Goal: Task Accomplishment & Management: Manage account settings

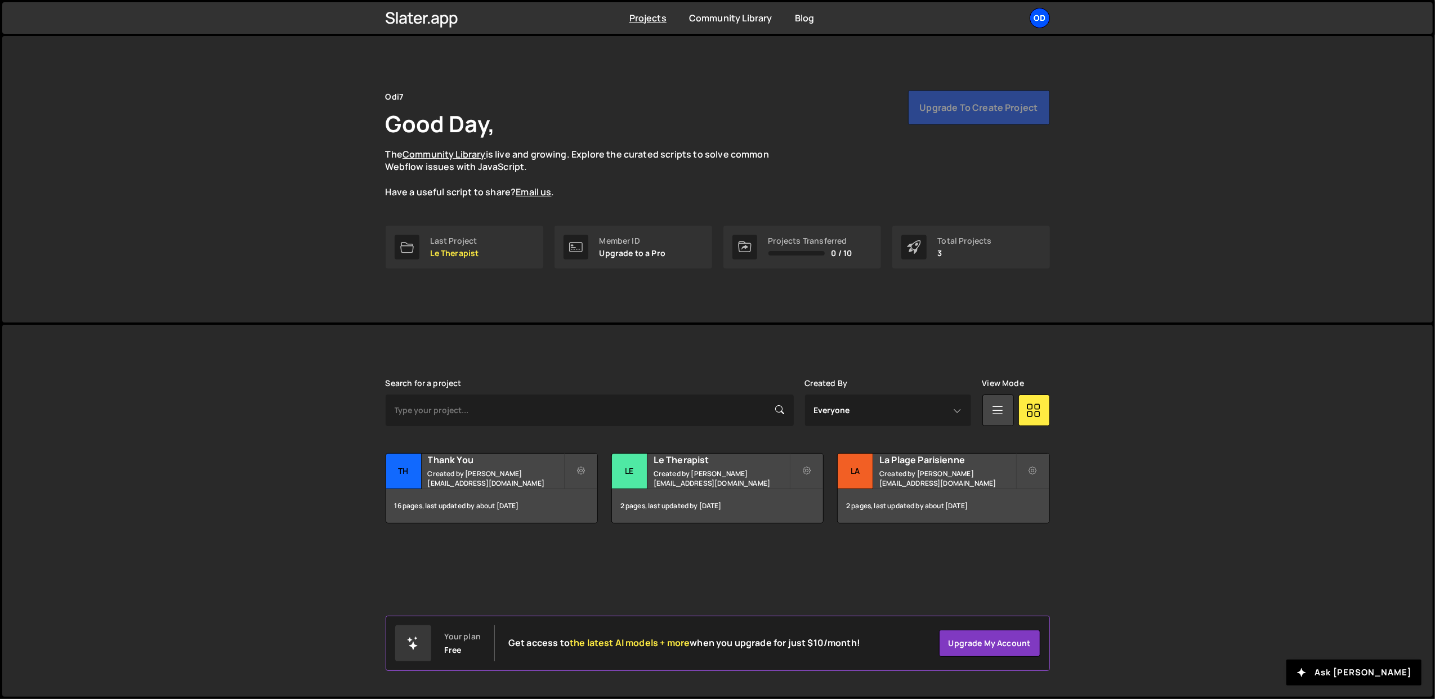
click at [1038, 16] on div "Od" at bounding box center [1039, 18] width 20 height 20
click at [960, 124] on button "Logout" at bounding box center [979, 125] width 140 height 20
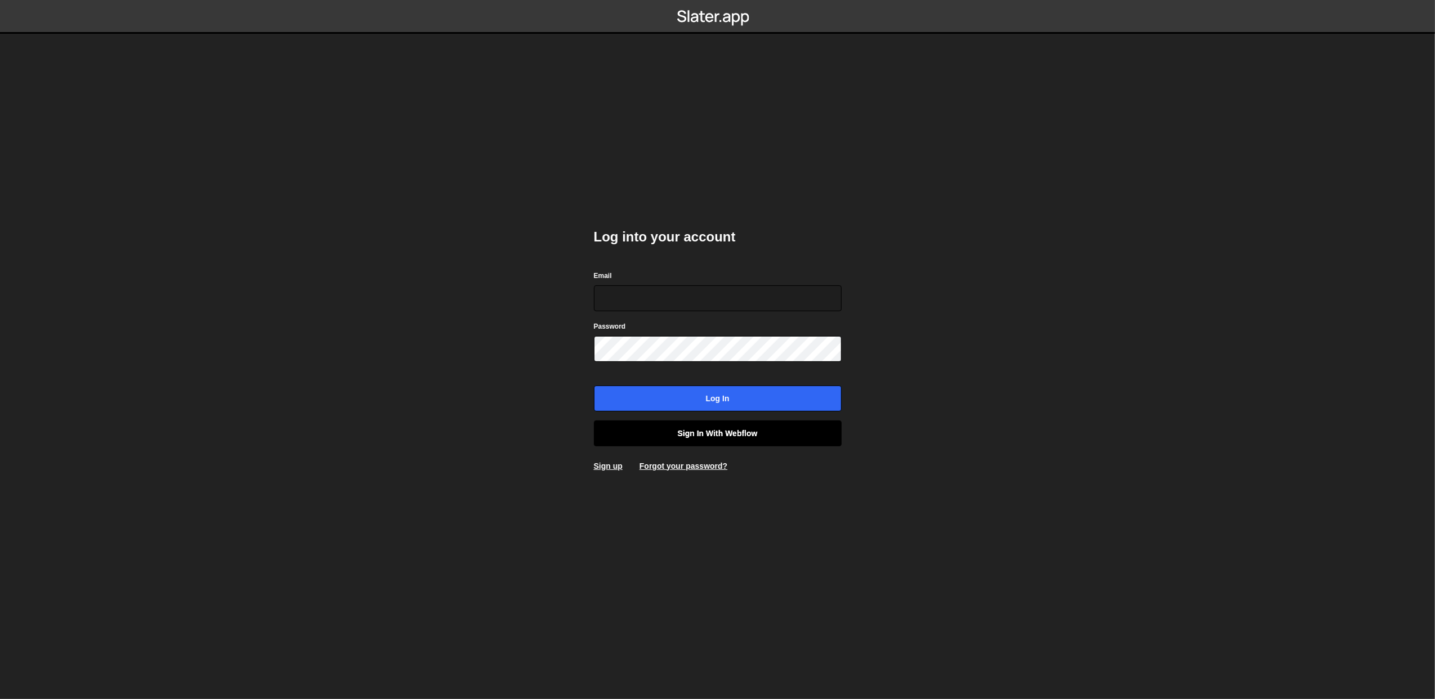
click at [676, 434] on link "Sign in with Webflow" at bounding box center [718, 433] width 248 height 26
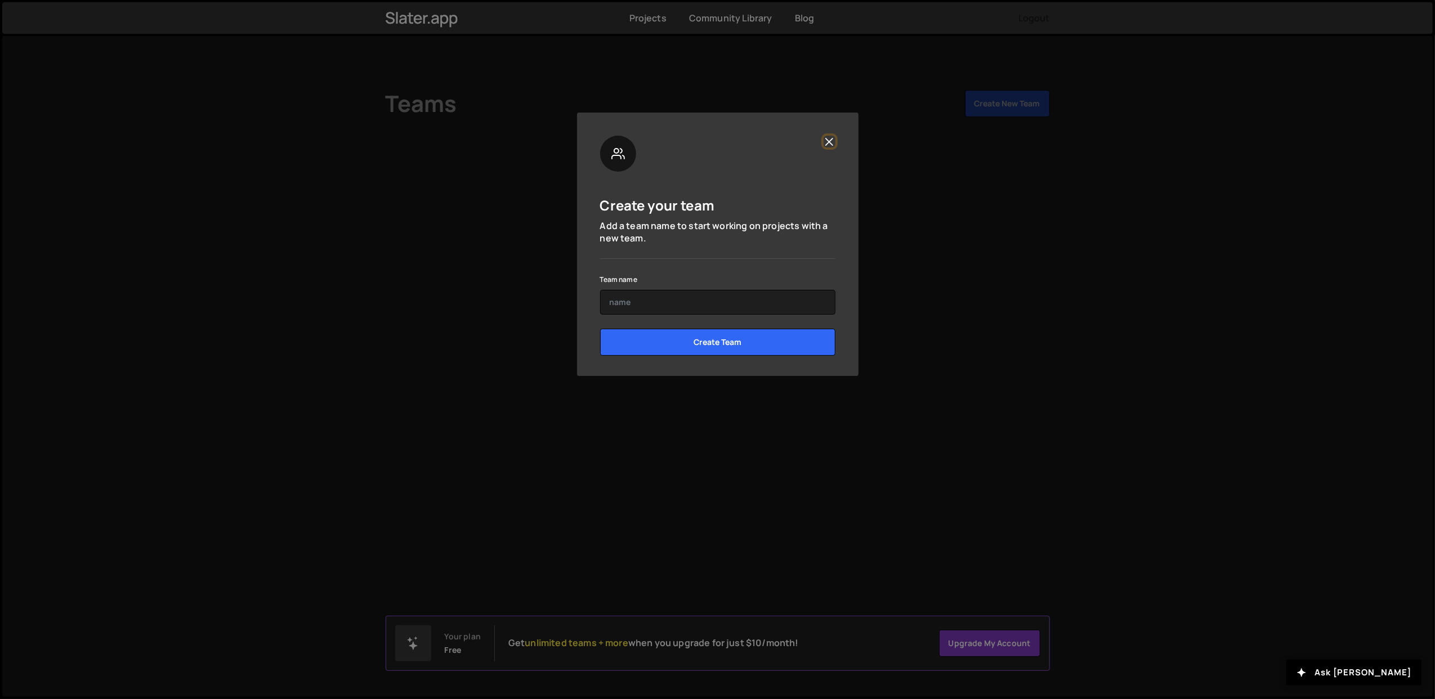
click at [827, 140] on button "Close" at bounding box center [829, 142] width 12 height 12
